Goal: Find specific page/section

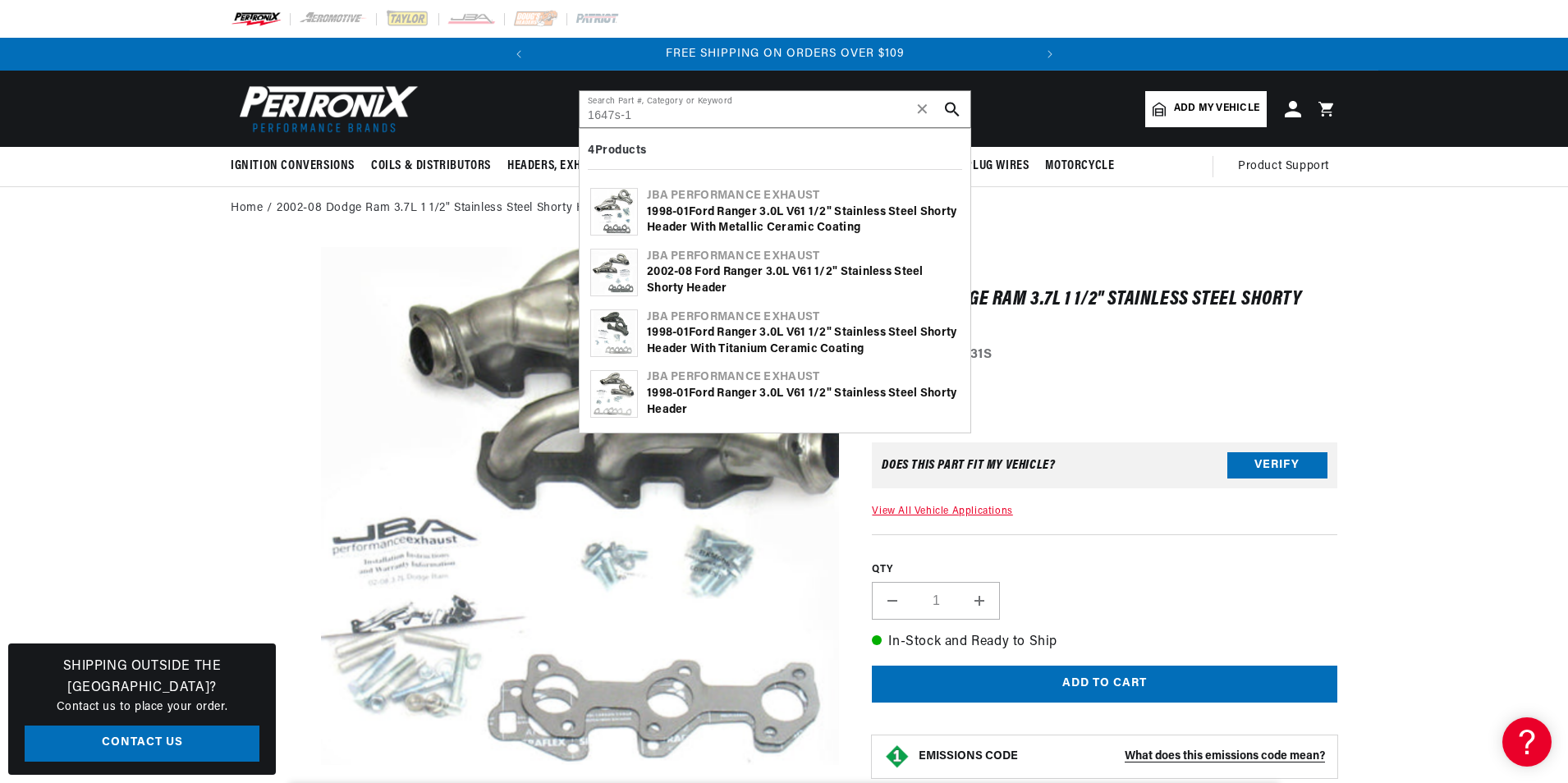
type input "1647s-1"
click at [705, 219] on div "1 998-0 1 Ford Ranger 3.0L V6 1 1 /2" Stainless Steel Shorty Header with Metall…" at bounding box center [803, 220] width 313 height 32
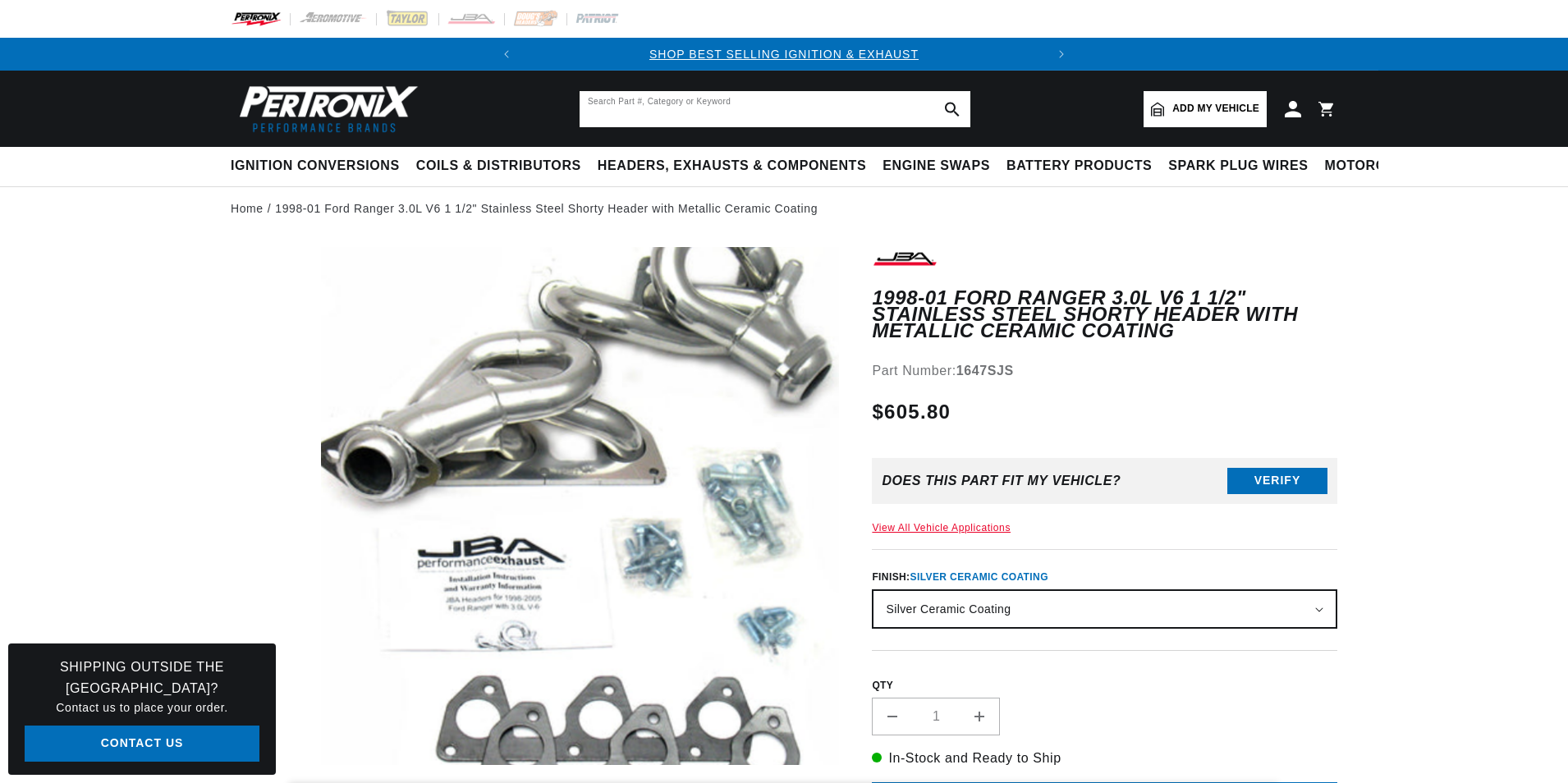
click at [668, 115] on input "text" at bounding box center [774, 109] width 391 height 36
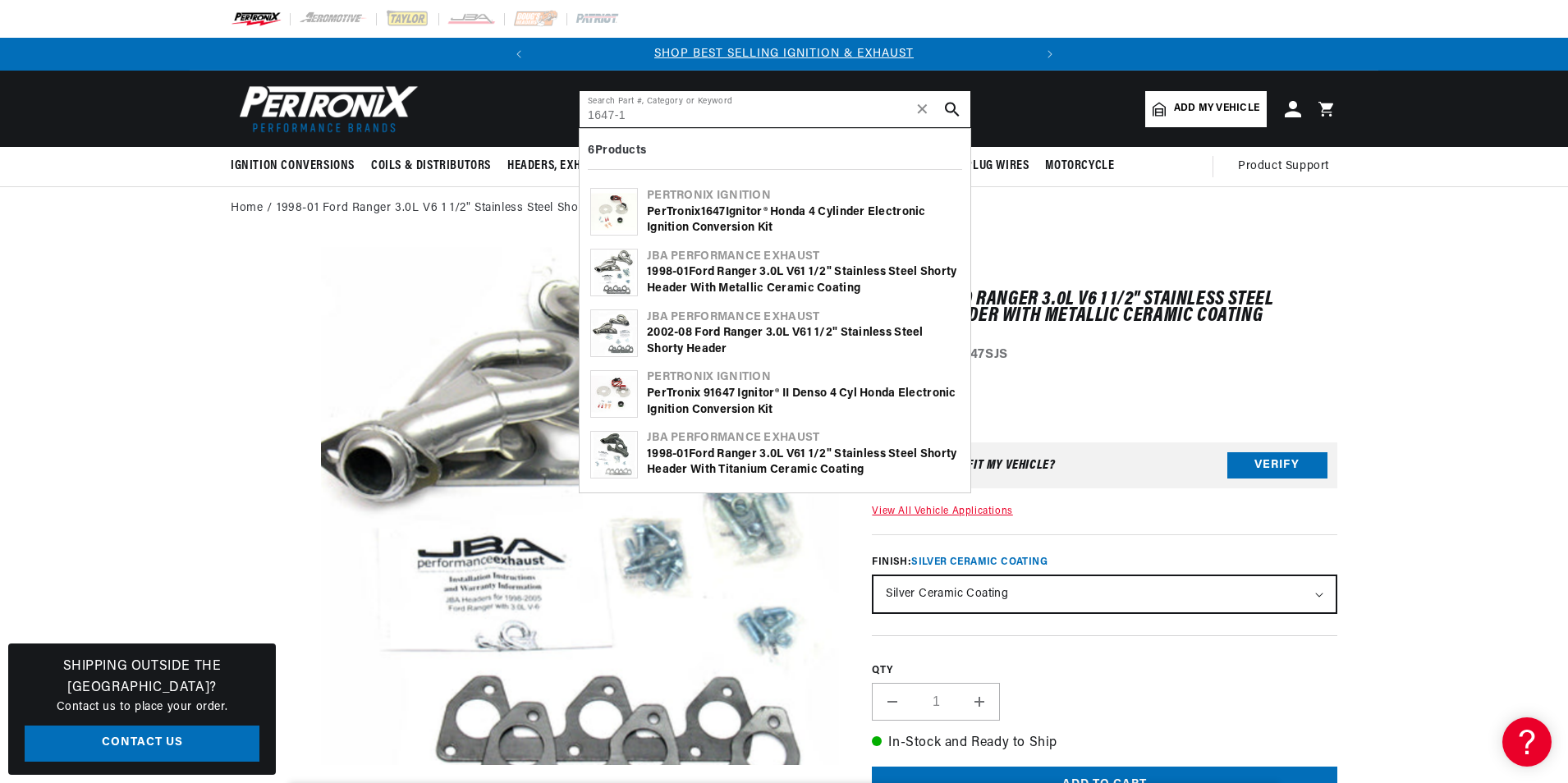
type input "1647-1"
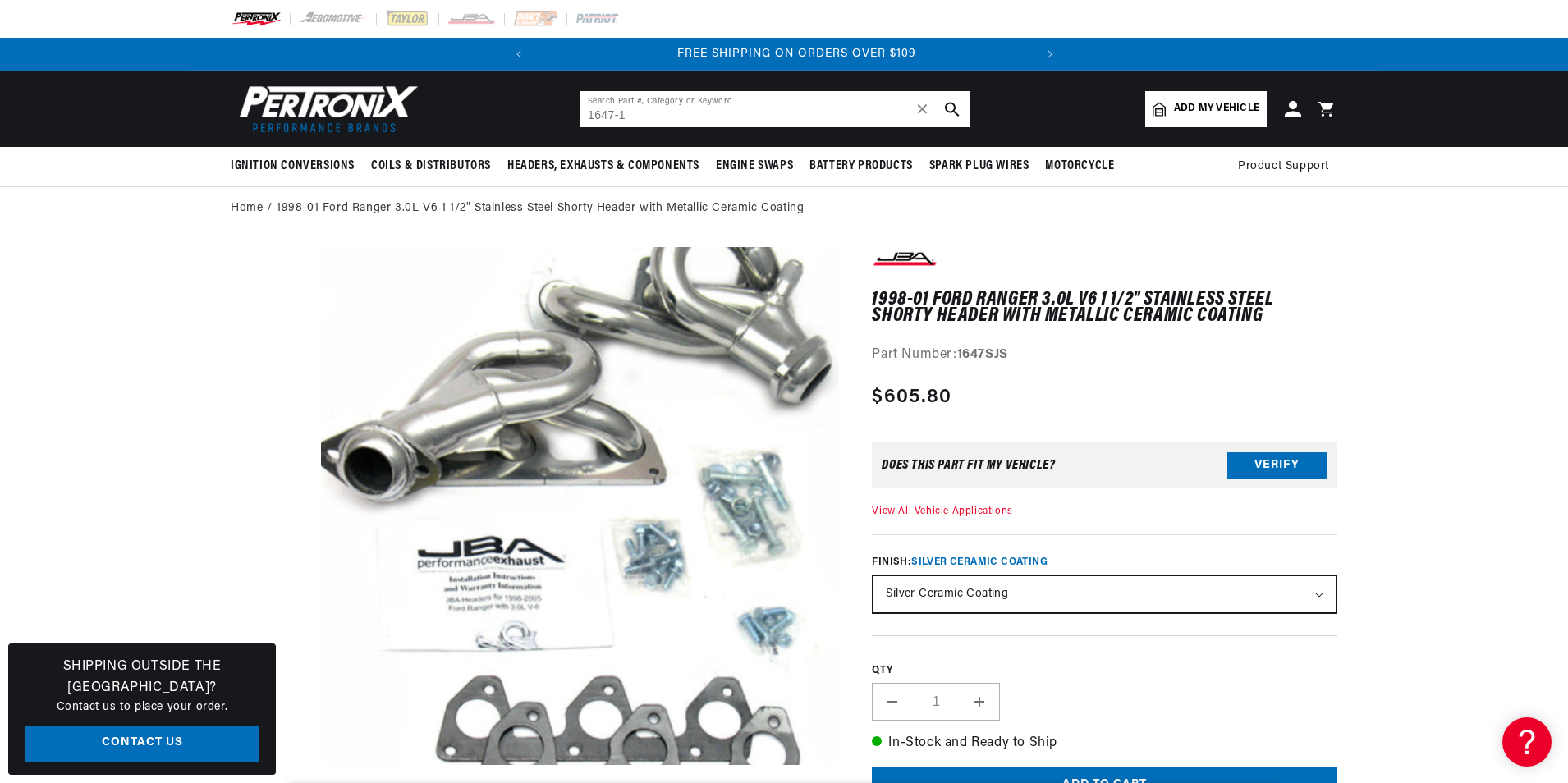
scroll to position [0, 498]
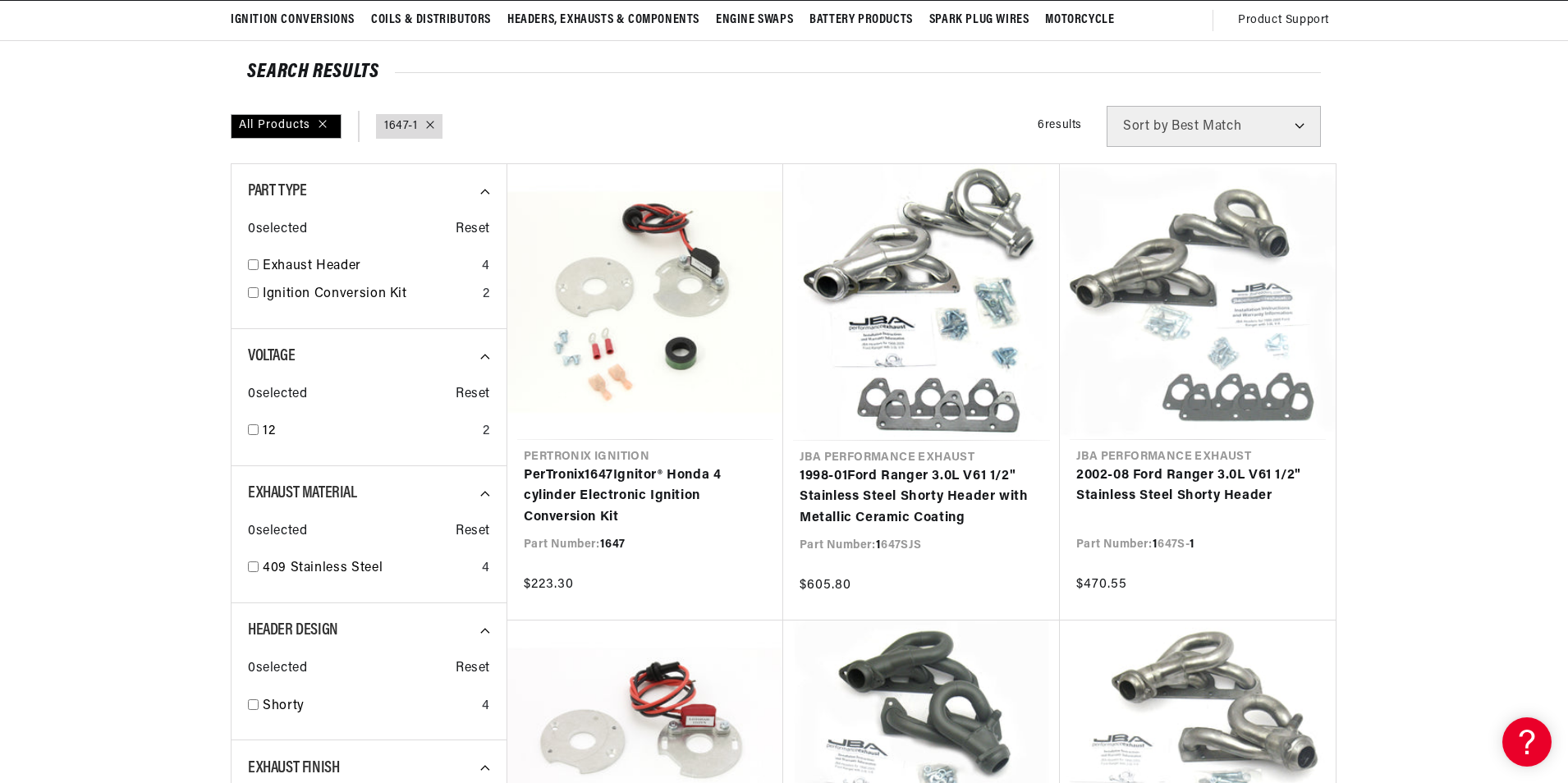
scroll to position [164, 0]
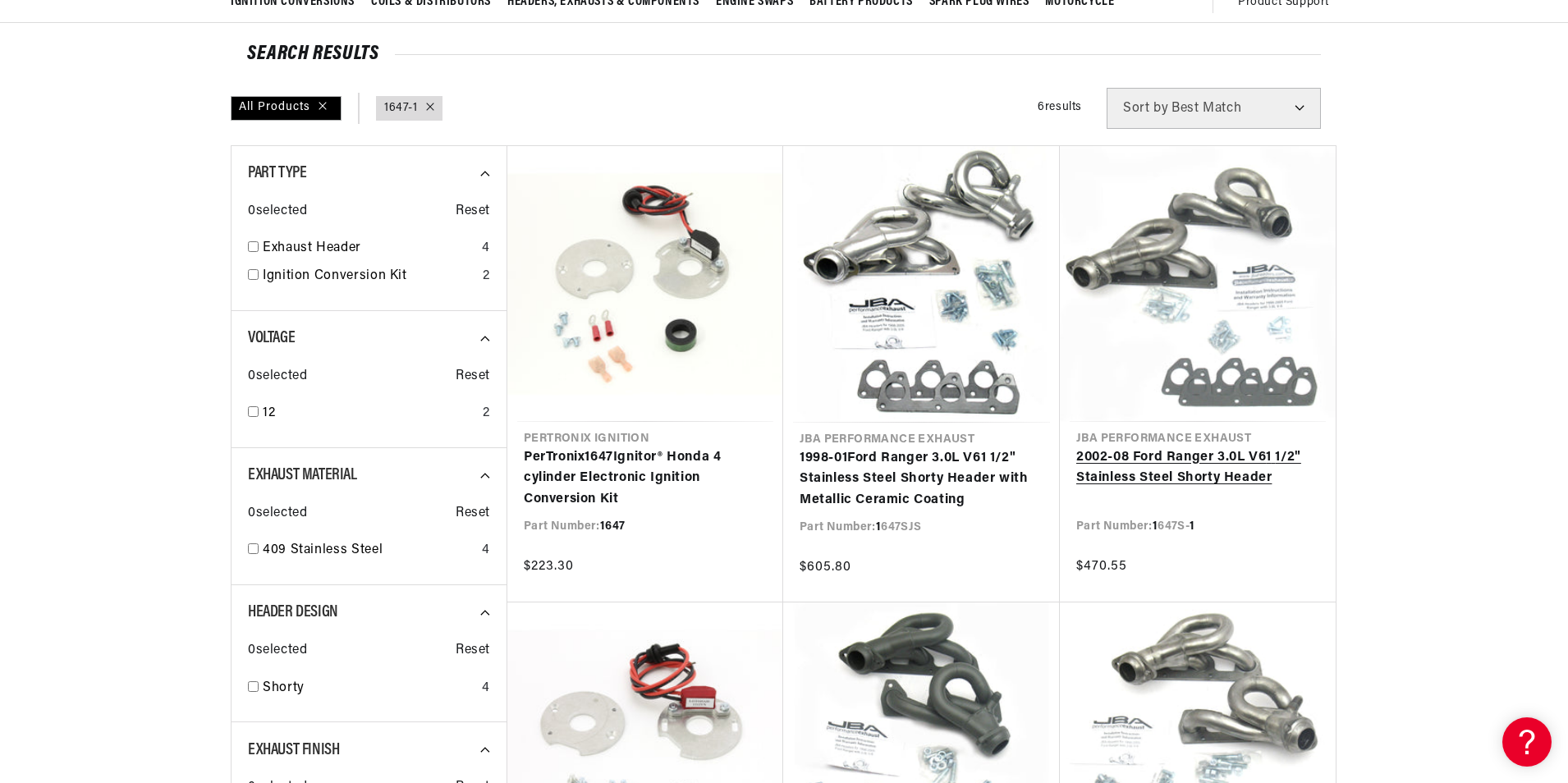
click at [1196, 463] on link "2002-08 Ford Ranger 3.0L V6 1 1 /2" Stainless Steel Shorty Header" at bounding box center [1198, 469] width 243 height 42
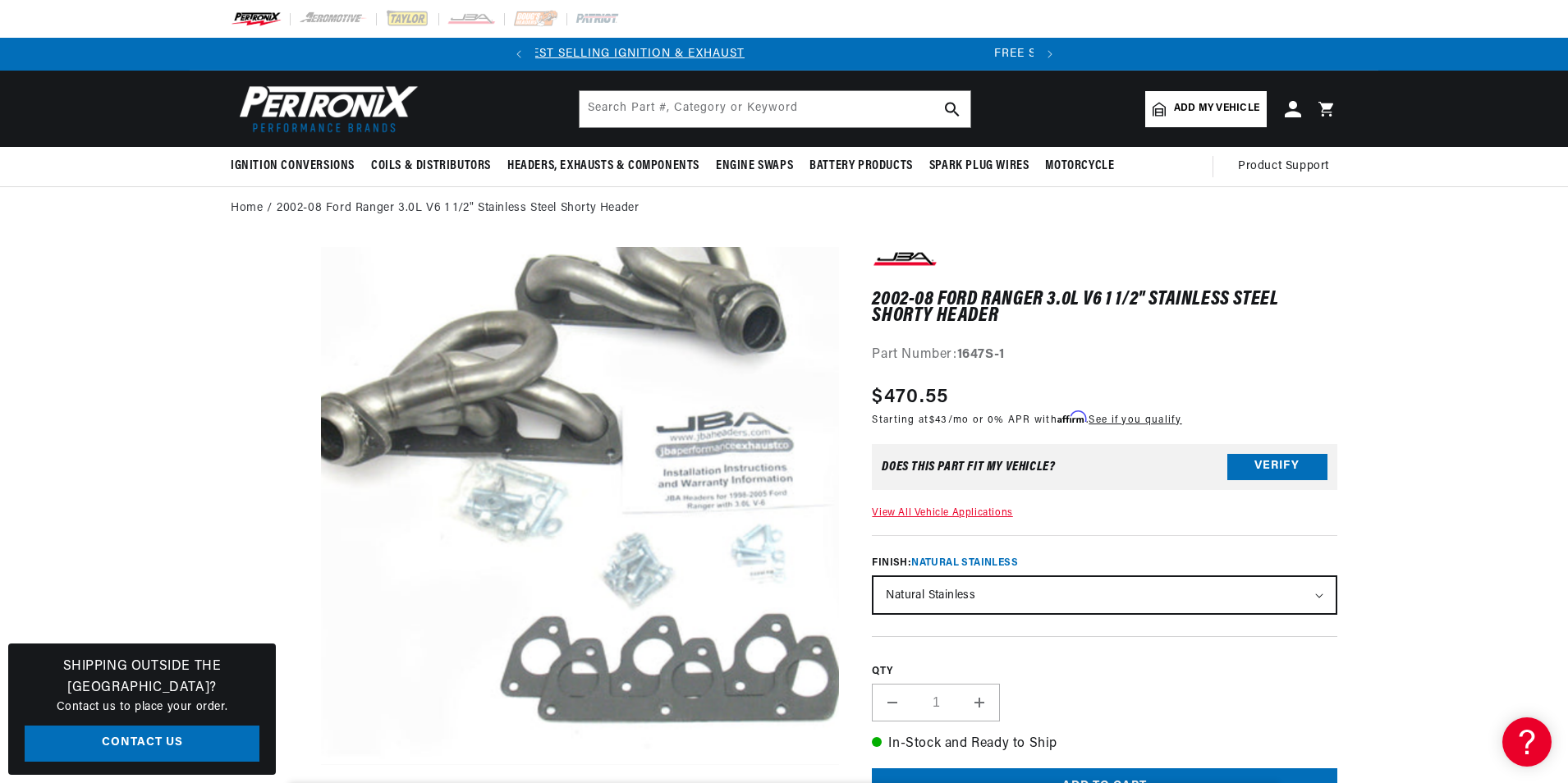
scroll to position [0, 498]
